Goal: Information Seeking & Learning: Learn about a topic

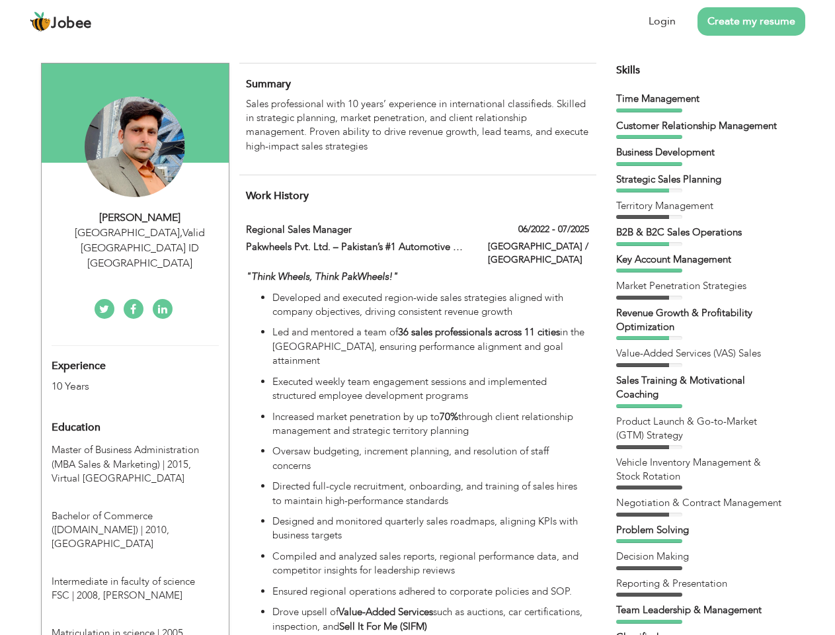
click at [135, 232] on div "[GEOGRAPHIC_DATA] , Valid [GEOGRAPHIC_DATA] ID [GEOGRAPHIC_DATA]" at bounding box center [140, 249] width 177 height 46
click at [140, 218] on div "[PERSON_NAME]" at bounding box center [140, 217] width 177 height 15
click at [140, 233] on div "[GEOGRAPHIC_DATA] , Valid [GEOGRAPHIC_DATA] ID [GEOGRAPHIC_DATA]" at bounding box center [140, 249] width 177 height 46
click at [135, 346] on div "Experience 10 Years" at bounding box center [120, 370] width 156 height 48
click at [120, 379] on div "10 Years" at bounding box center [120, 386] width 136 height 15
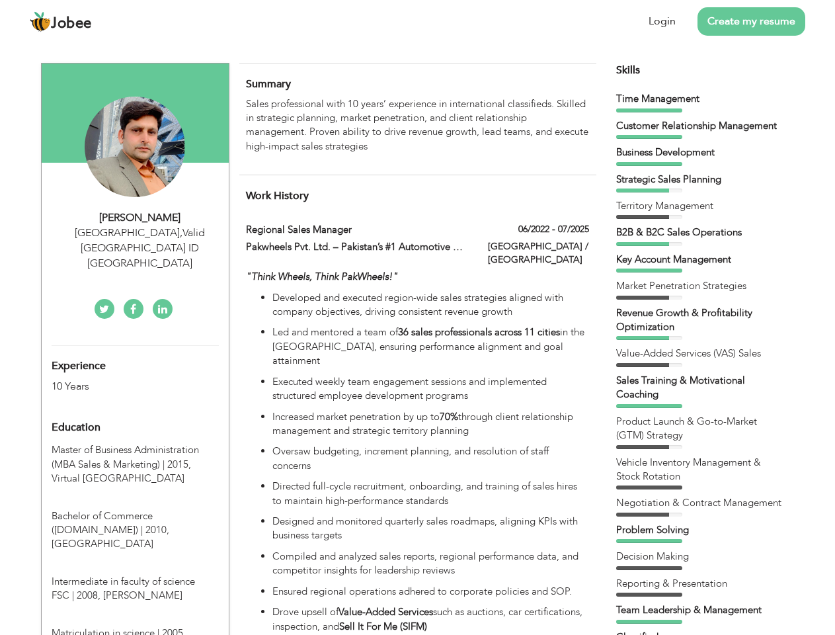
click at [135, 414] on div "Education" at bounding box center [120, 427] width 156 height 26
click at [135, 443] on span "Master of Business Administration (MBA Sales & Marketing) | 2015," at bounding box center [125, 456] width 147 height 27
click at [135, 509] on span "Bachelor of Commerce ([DOMAIN_NAME]) | 2010," at bounding box center [111, 522] width 118 height 27
click at [135, 575] on span "Intermediate in faculty of science FSC | 2008," at bounding box center [124, 588] width 144 height 27
click at [135, 626] on span "Matriculation in science | 2005," at bounding box center [119, 632] width 134 height 13
